Goal: Navigation & Orientation: Find specific page/section

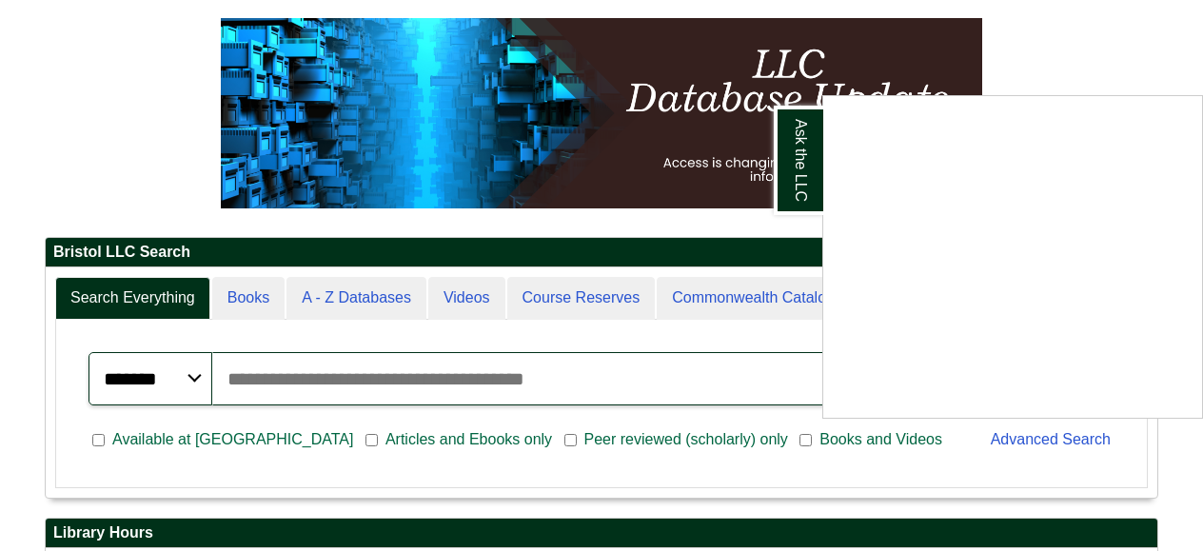
scroll to position [227, 0]
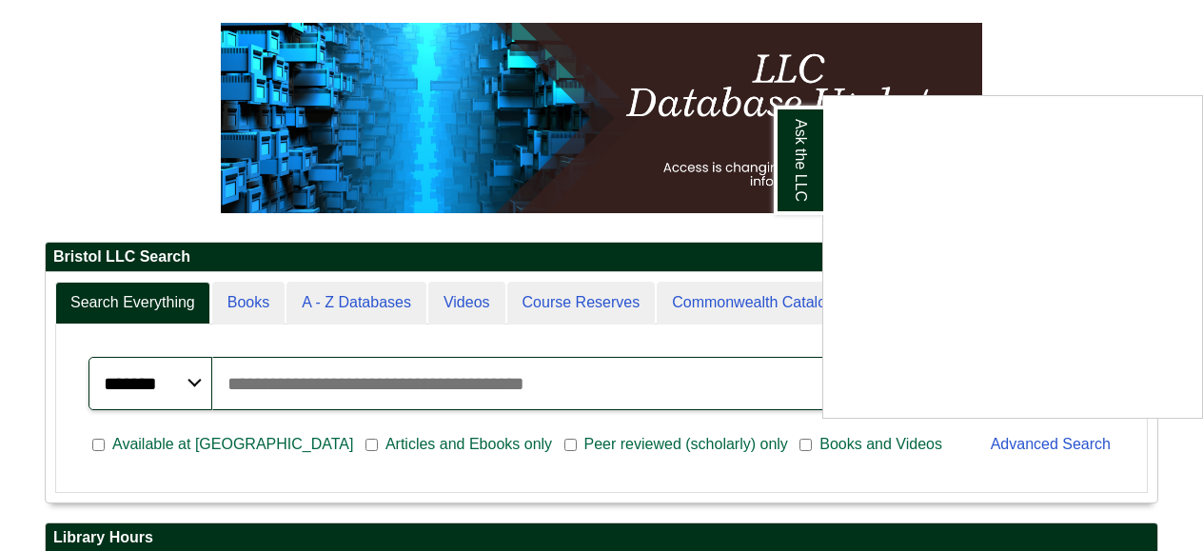
click at [947, 441] on div "Ask the LLC" at bounding box center [601, 275] width 1203 height 551
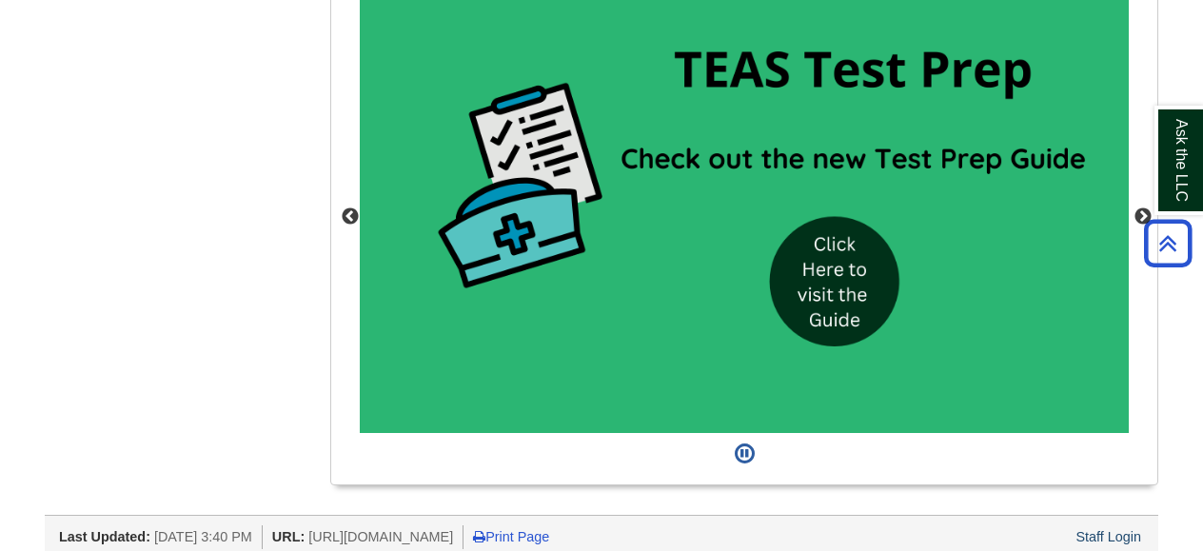
scroll to position [1815, 0]
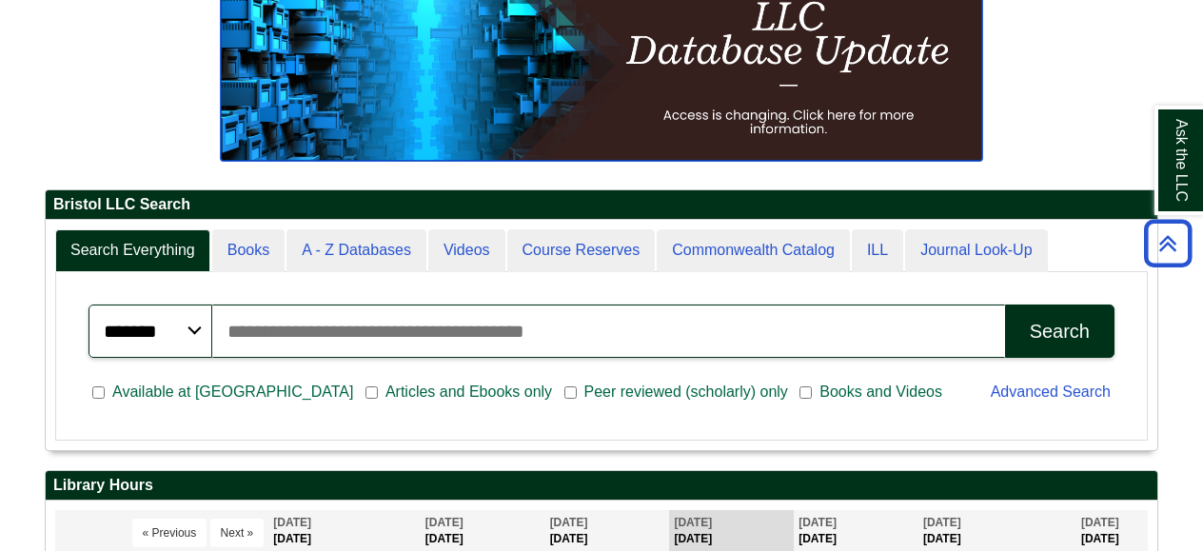
click at [792, 120] on img at bounding box center [601, 65] width 761 height 190
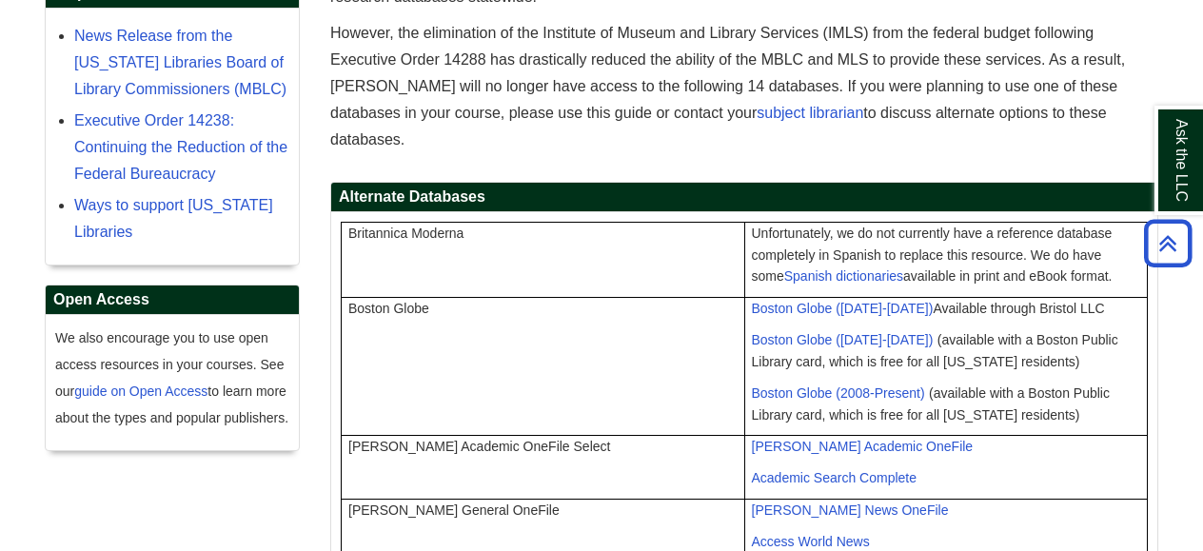
scroll to position [374, 0]
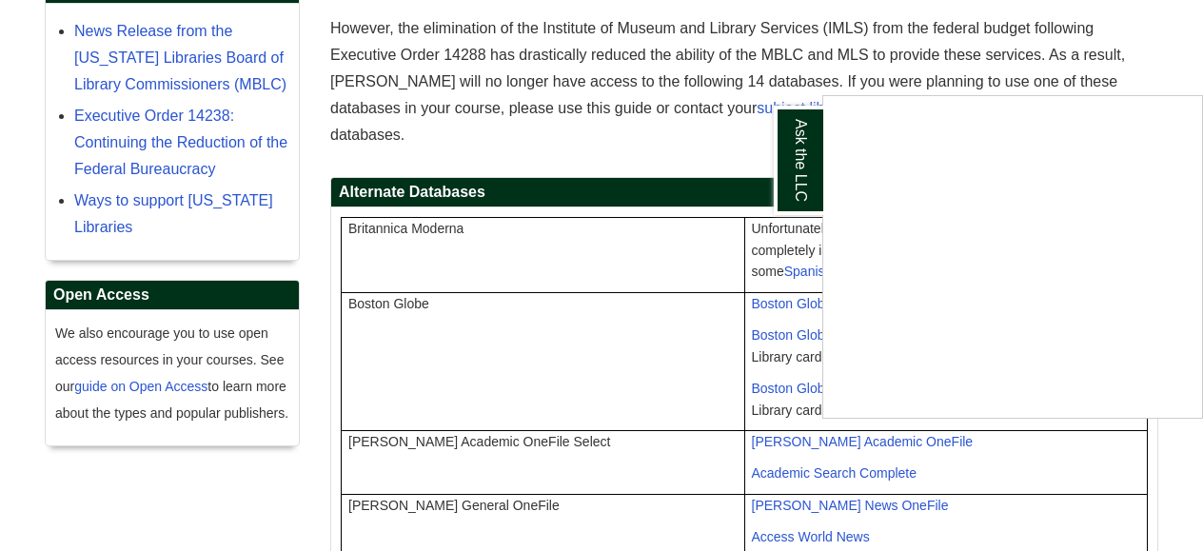
click at [706, 325] on div "Ask the LLC" at bounding box center [601, 275] width 1203 height 551
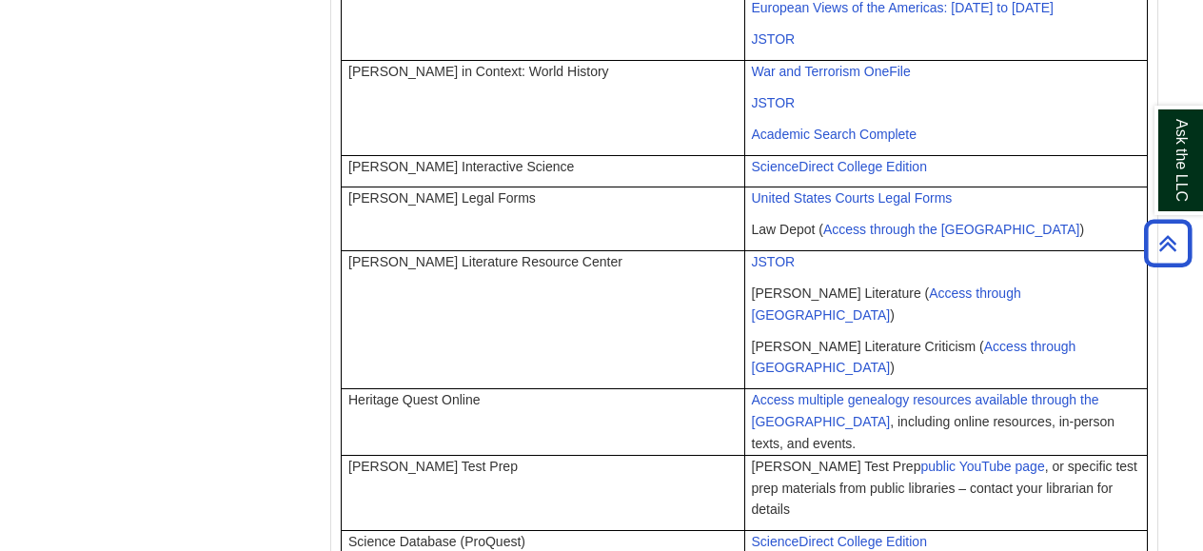
scroll to position [0, 0]
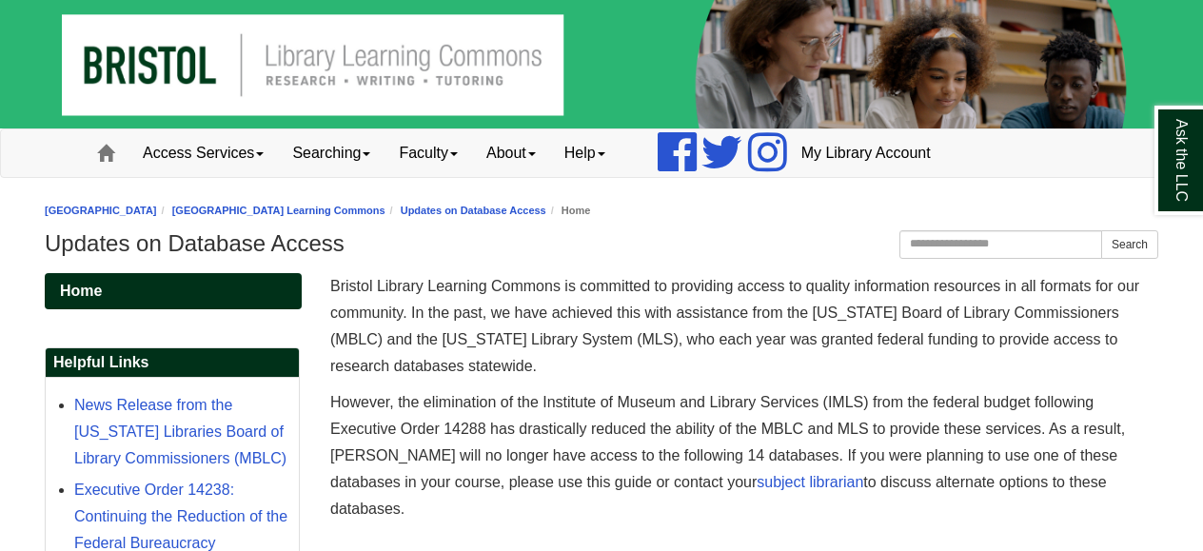
click at [480, 80] on img at bounding box center [601, 64] width 1203 height 128
click at [416, 59] on img at bounding box center [601, 64] width 1203 height 128
click at [229, 155] on link "Access Services" at bounding box center [202, 153] width 149 height 48
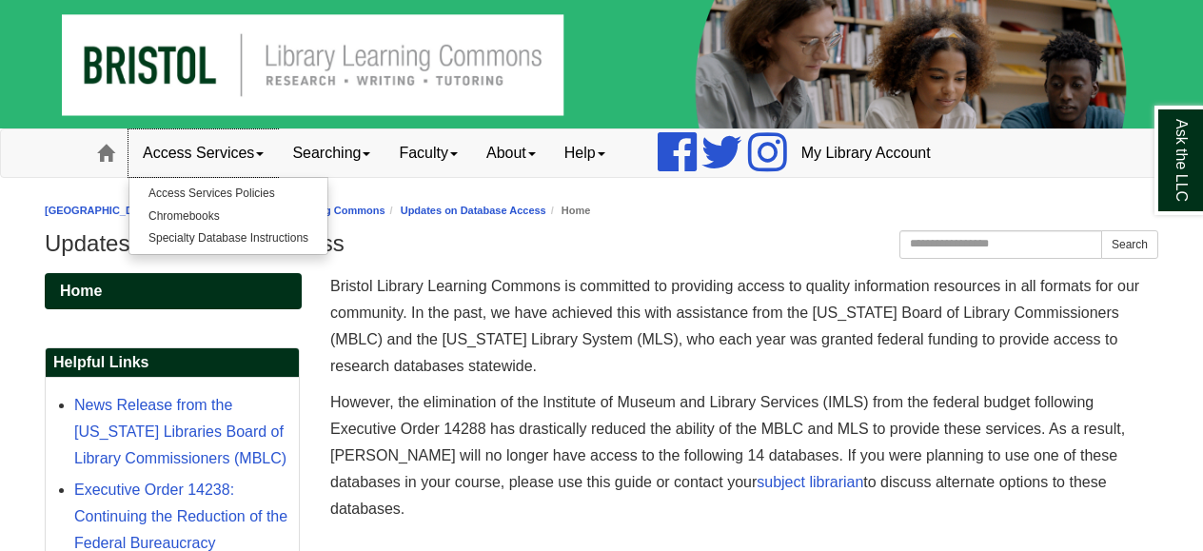
click at [229, 155] on link "Access Services" at bounding box center [202, 153] width 149 height 48
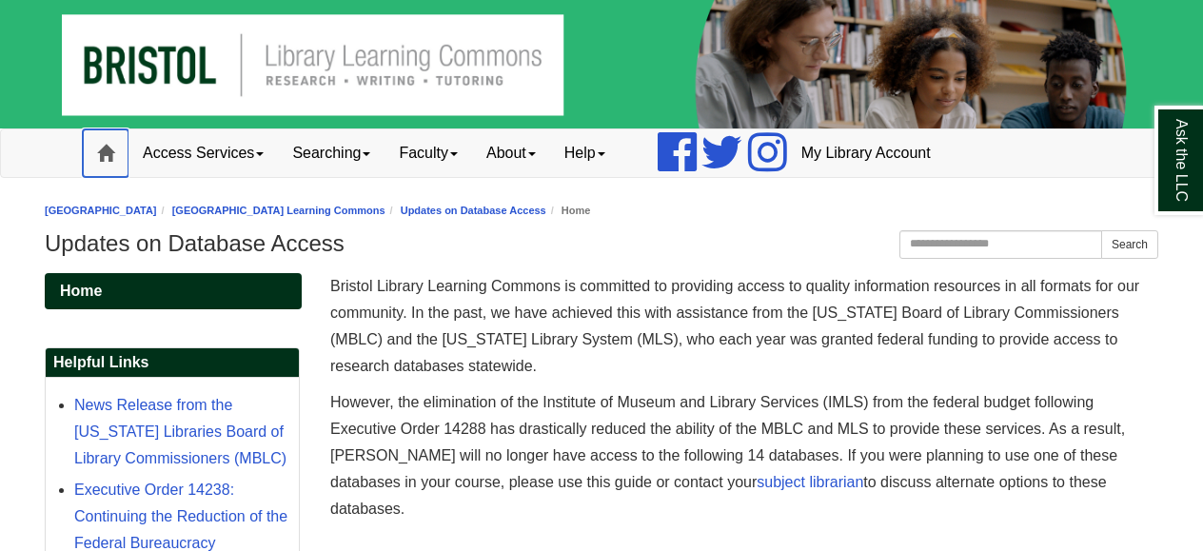
click at [107, 154] on span at bounding box center [105, 153] width 17 height 17
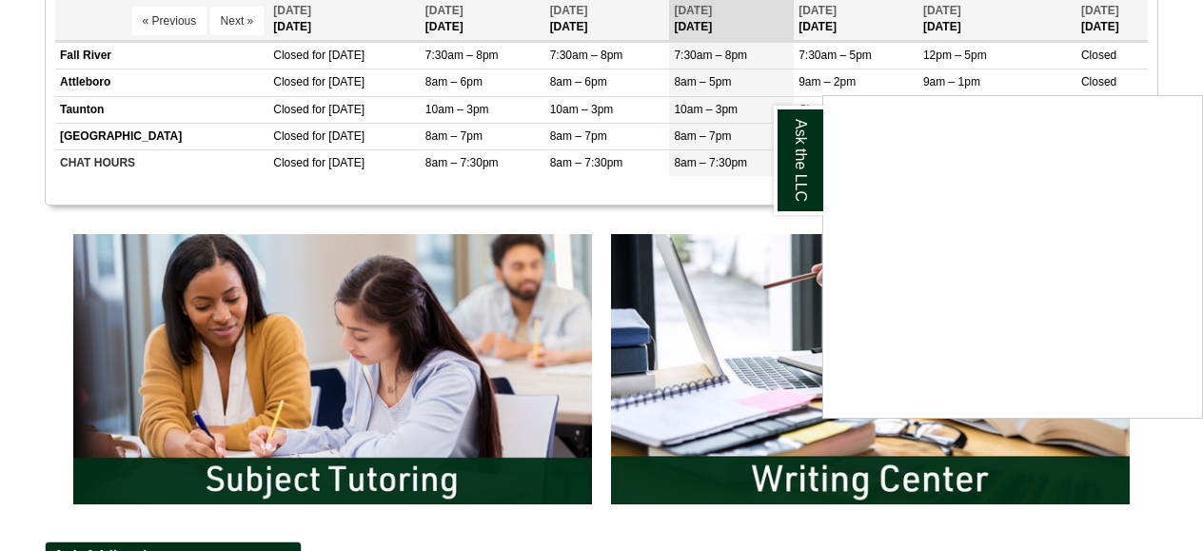
scroll to position [795, 0]
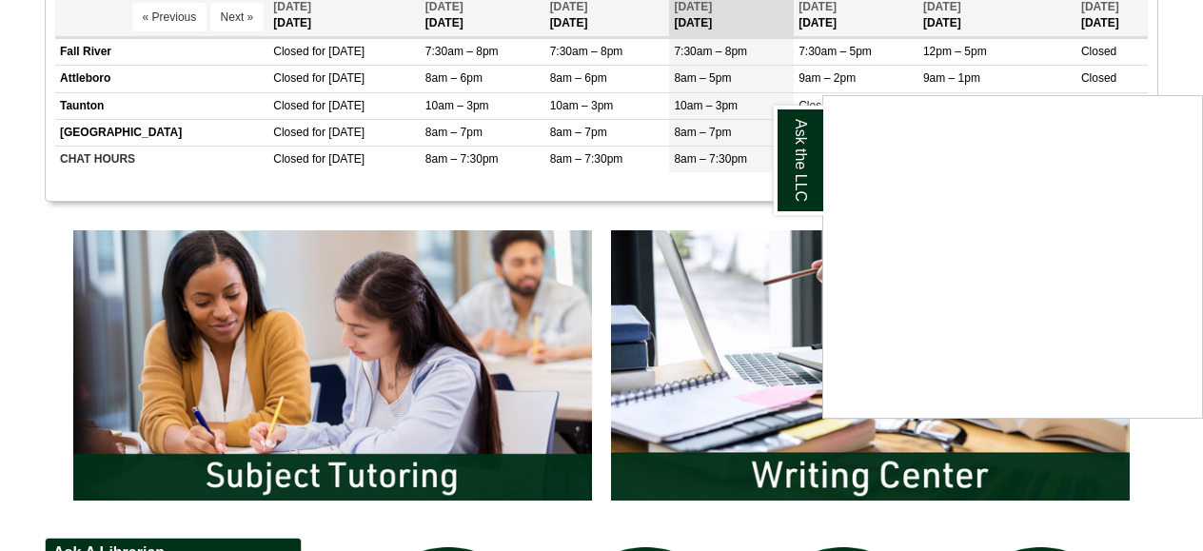
click at [732, 334] on div "Ask the LLC" at bounding box center [601, 275] width 1203 height 551
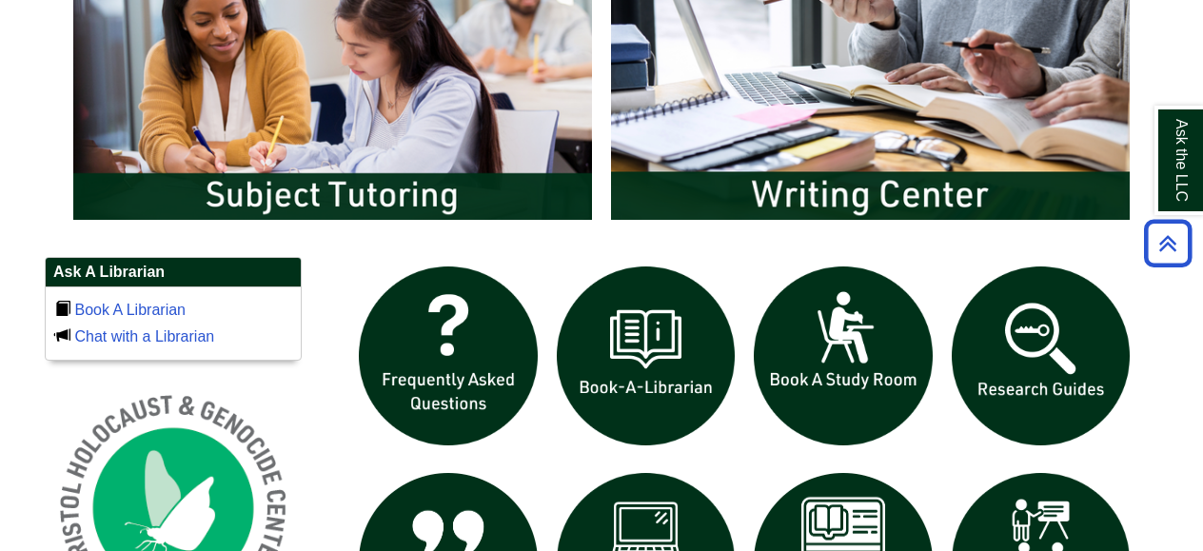
scroll to position [1067, 0]
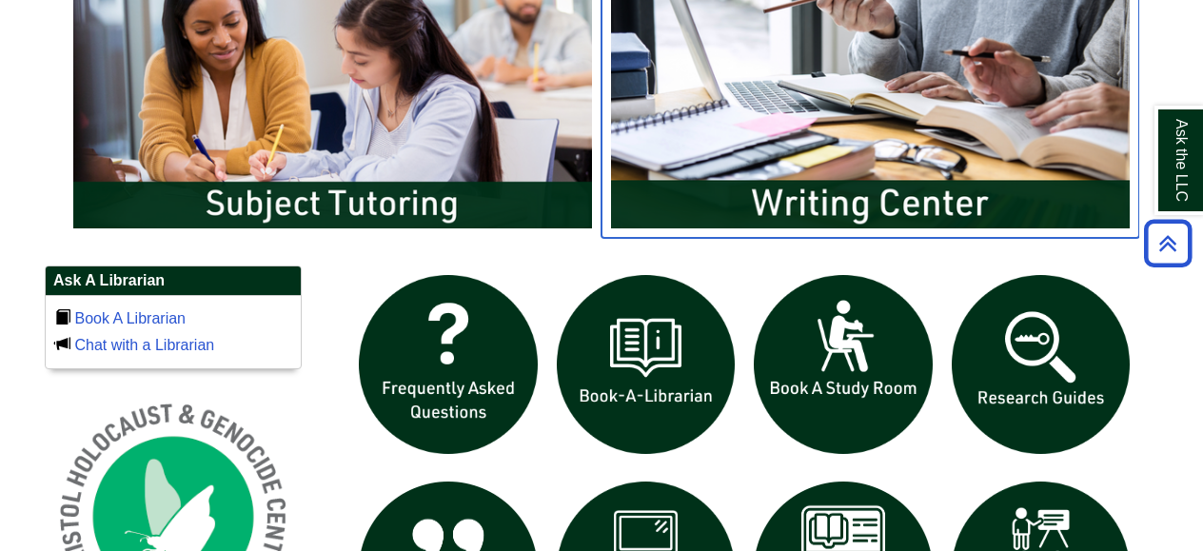
click at [818, 204] on img "slideshow" at bounding box center [871, 93] width 538 height 289
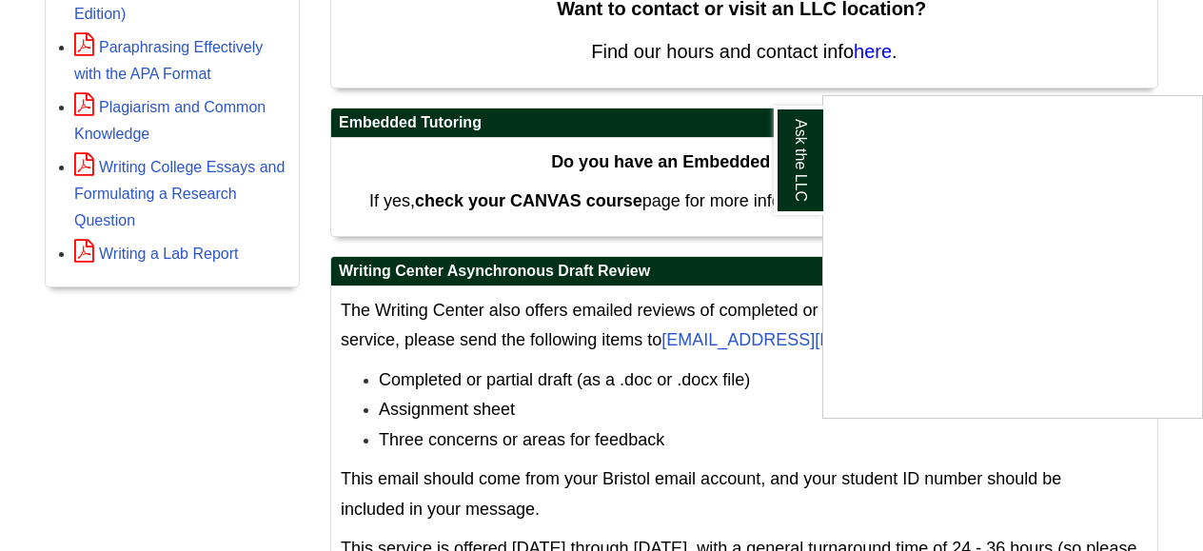
scroll to position [753, 0]
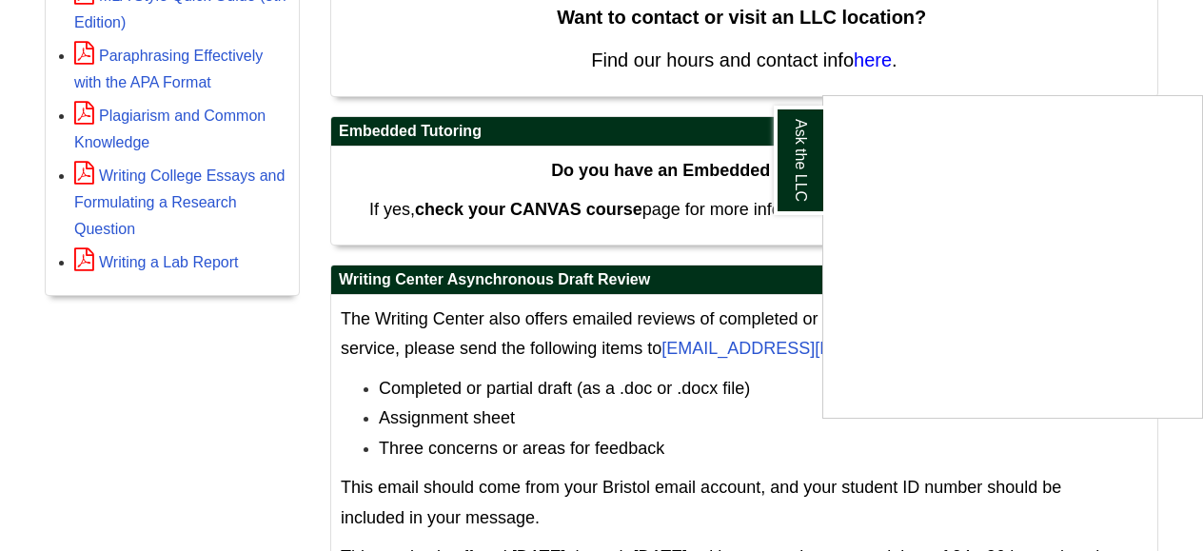
click at [735, 245] on div "Ask the LLC" at bounding box center [601, 275] width 1203 height 551
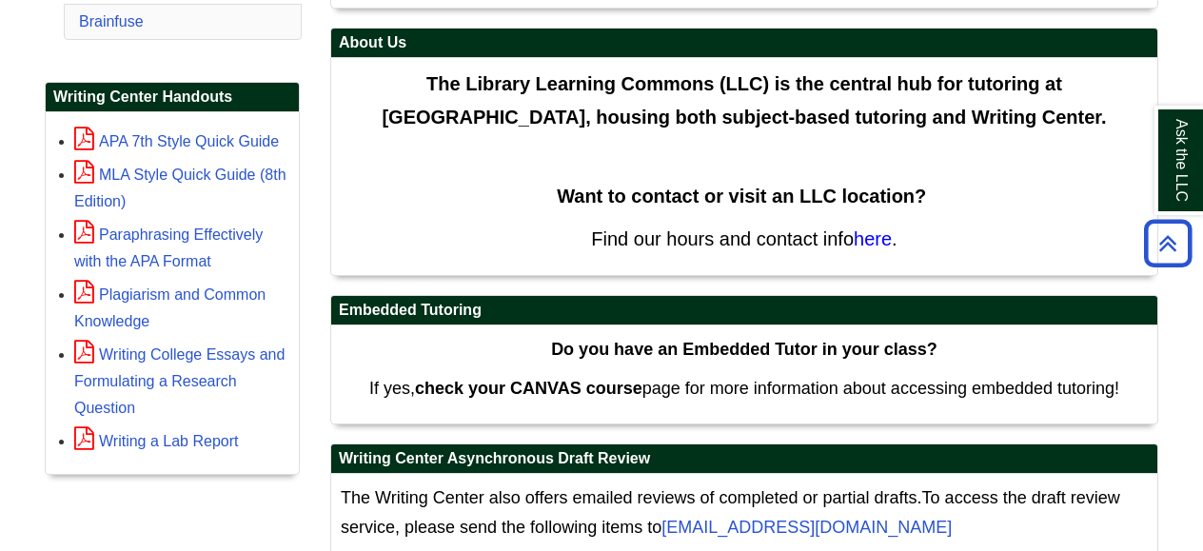
scroll to position [570, 0]
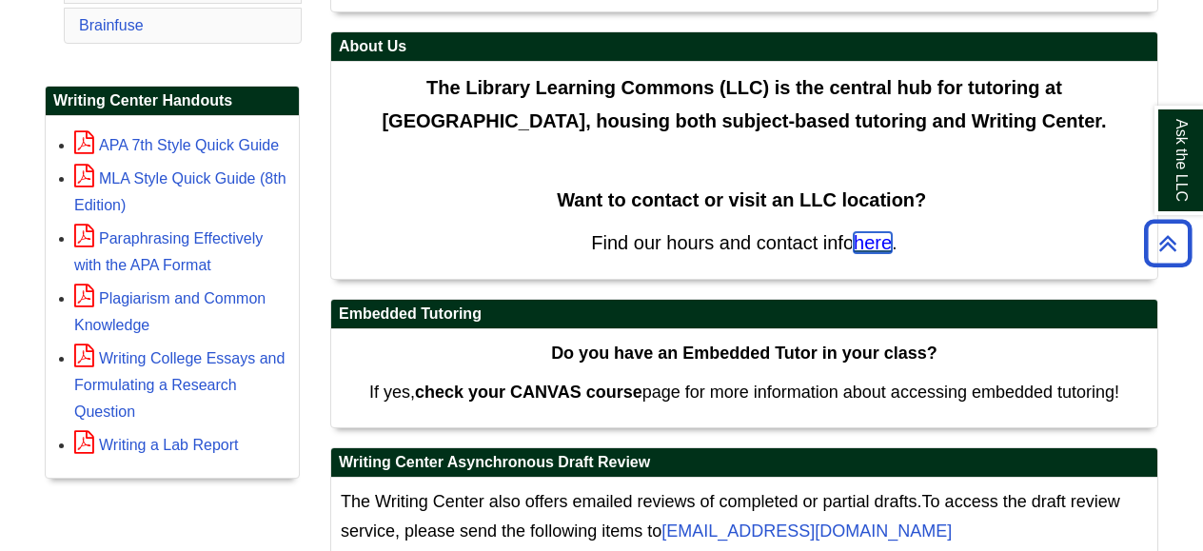
click at [881, 243] on span "here" at bounding box center [873, 242] width 38 height 21
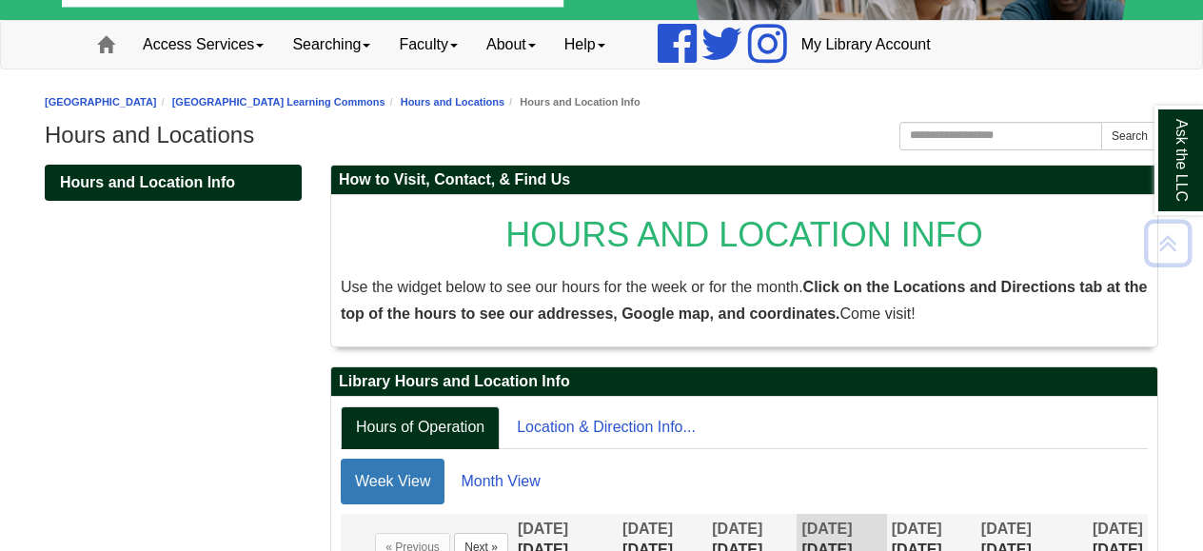
scroll to position [108, 0]
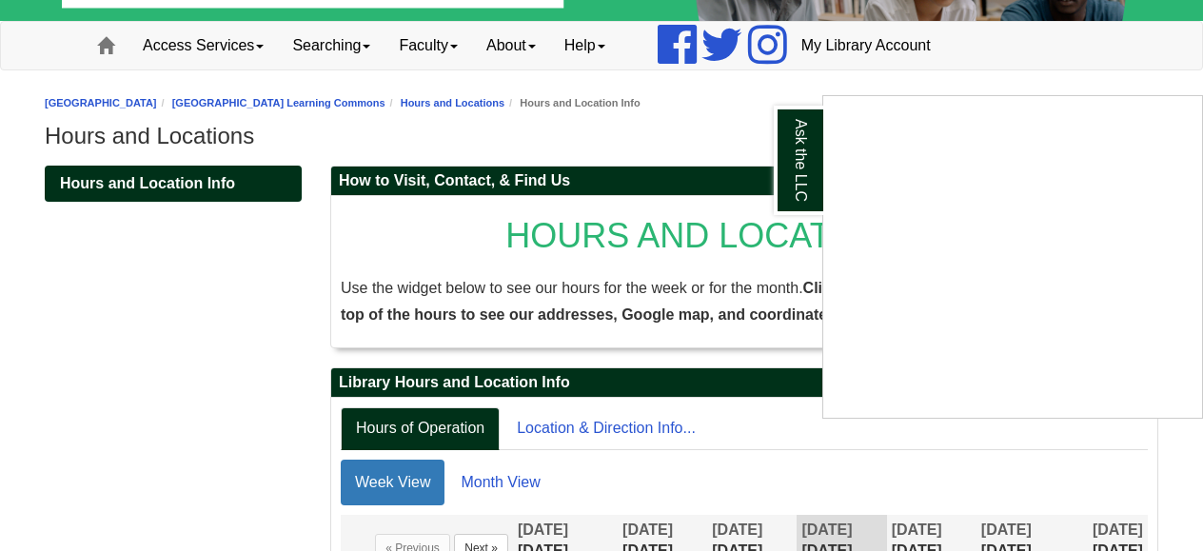
click at [195, 319] on div "Ask the LLC" at bounding box center [601, 275] width 1203 height 551
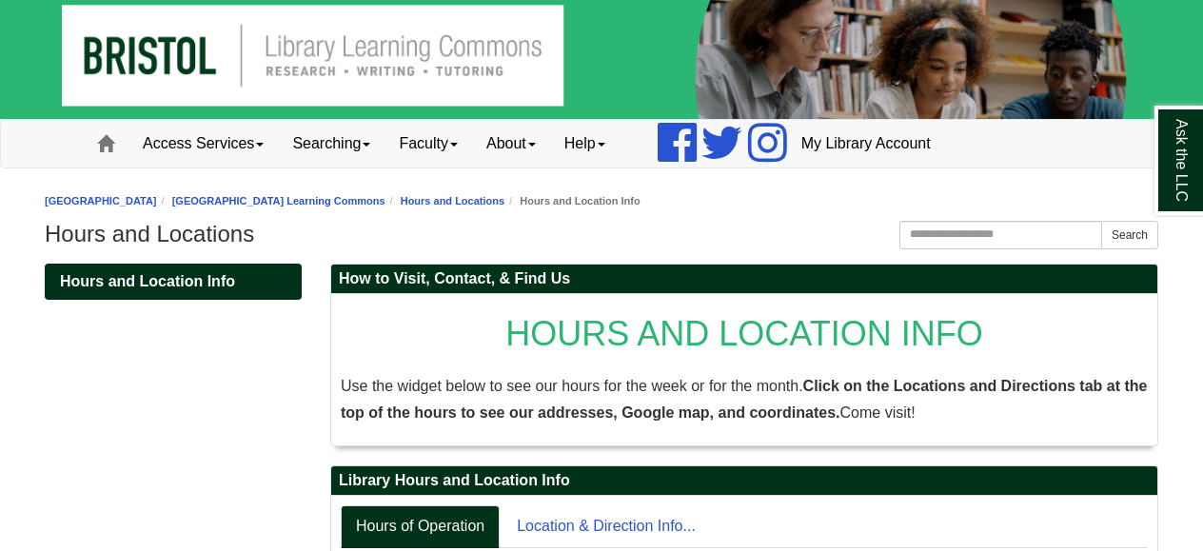
scroll to position [0, 0]
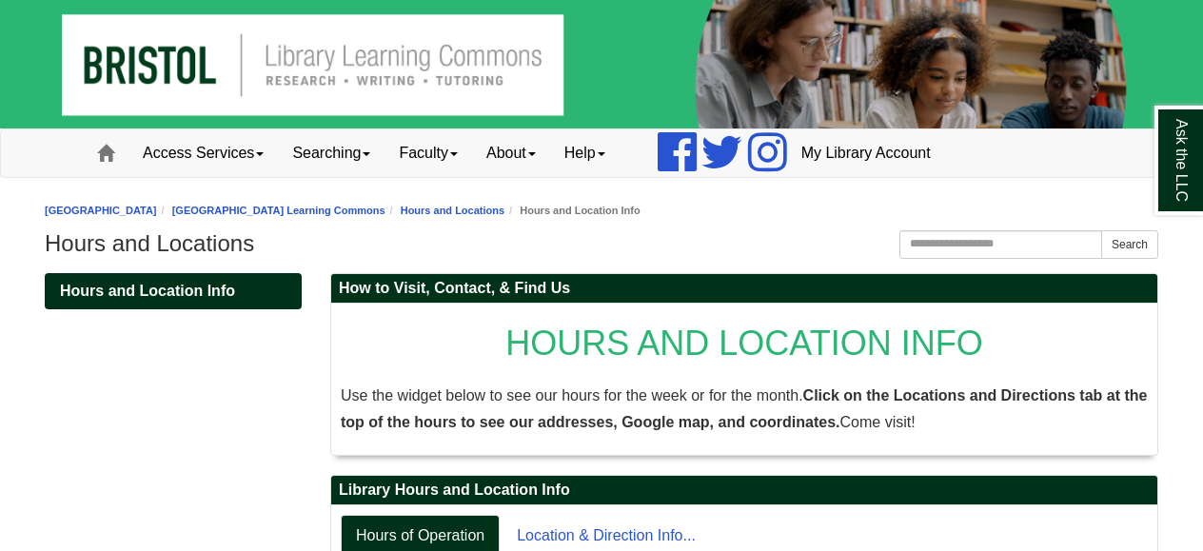
click at [458, 78] on img at bounding box center [601, 64] width 1203 height 128
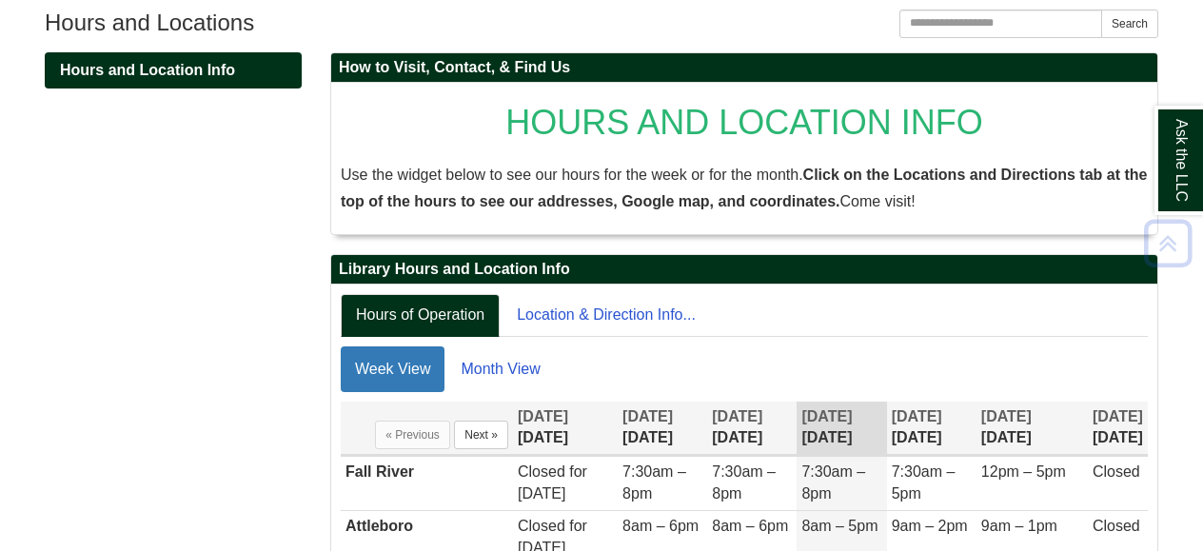
scroll to position [223, 0]
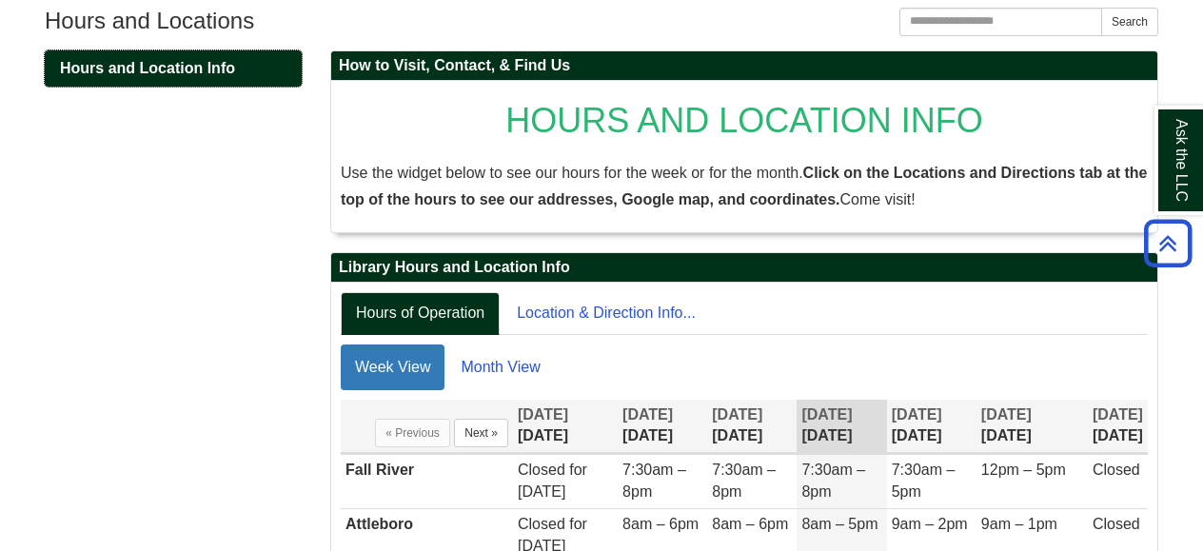
click at [161, 70] on span "Hours and Location Info" at bounding box center [147, 68] width 175 height 16
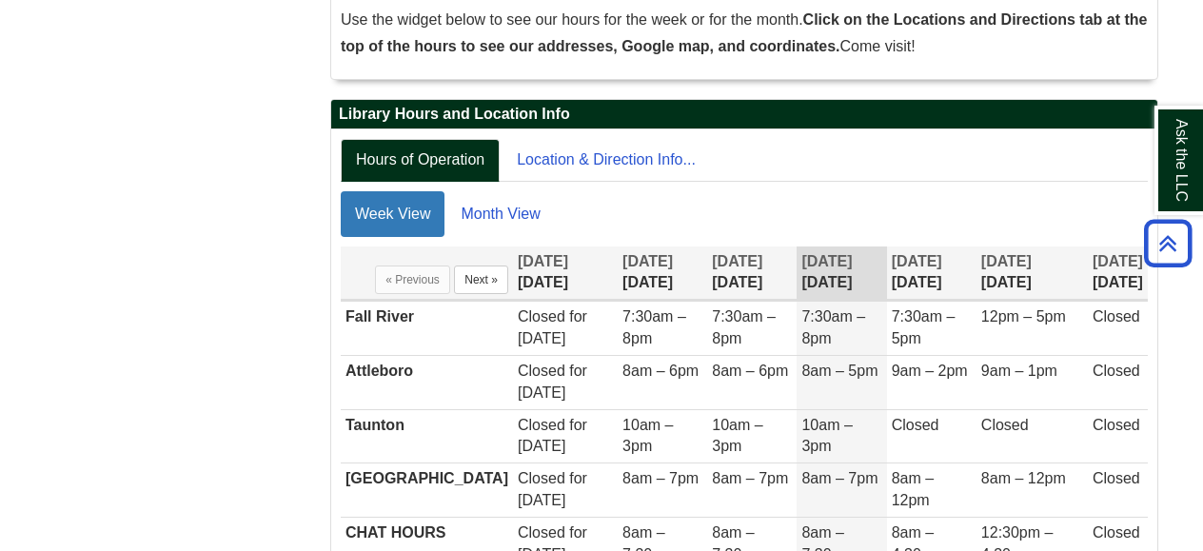
scroll to position [377, 0]
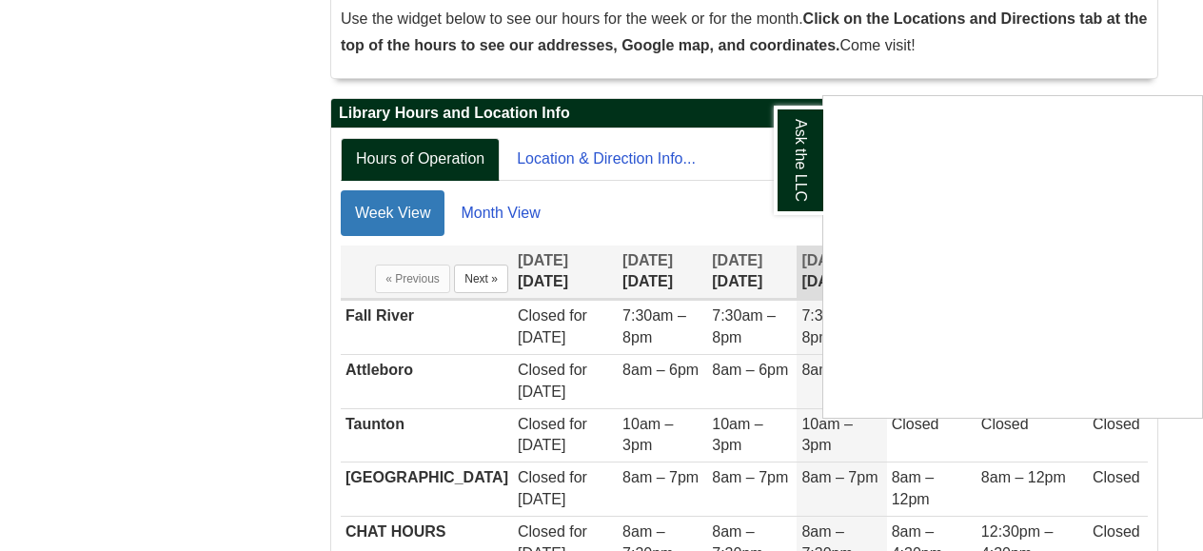
click at [744, 153] on div "Ask the LLC" at bounding box center [601, 275] width 1203 height 551
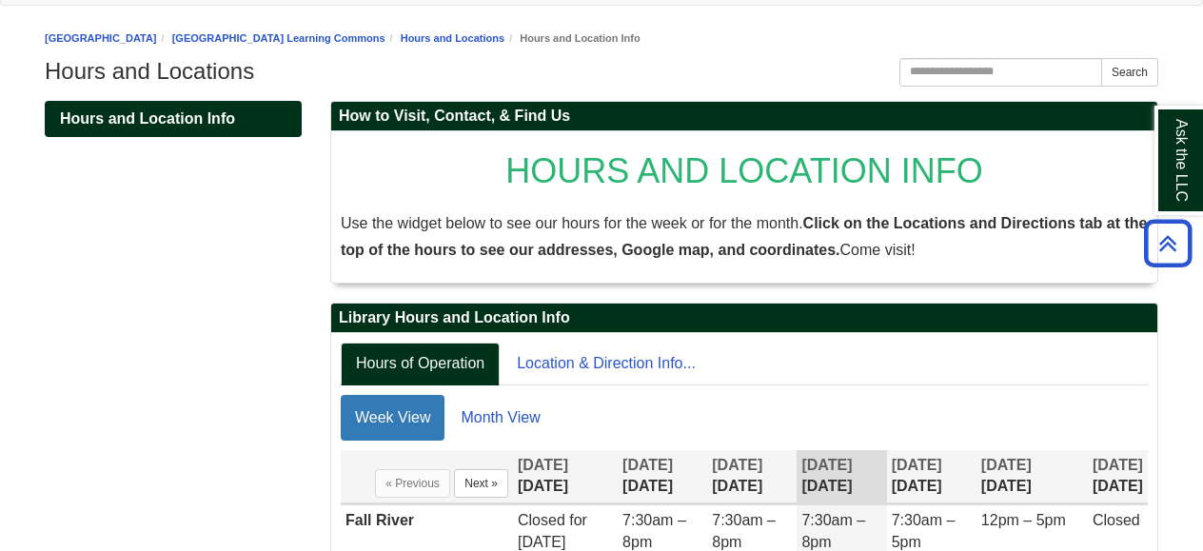
scroll to position [0, 0]
